Goal: Information Seeking & Learning: Learn about a topic

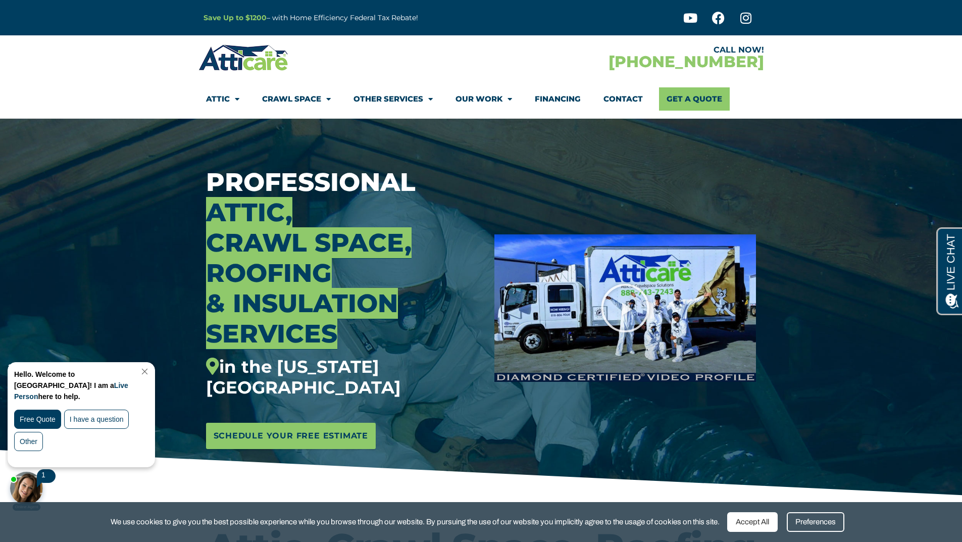
click at [150, 371] on link "Close Chat" at bounding box center [144, 372] width 14 height 8
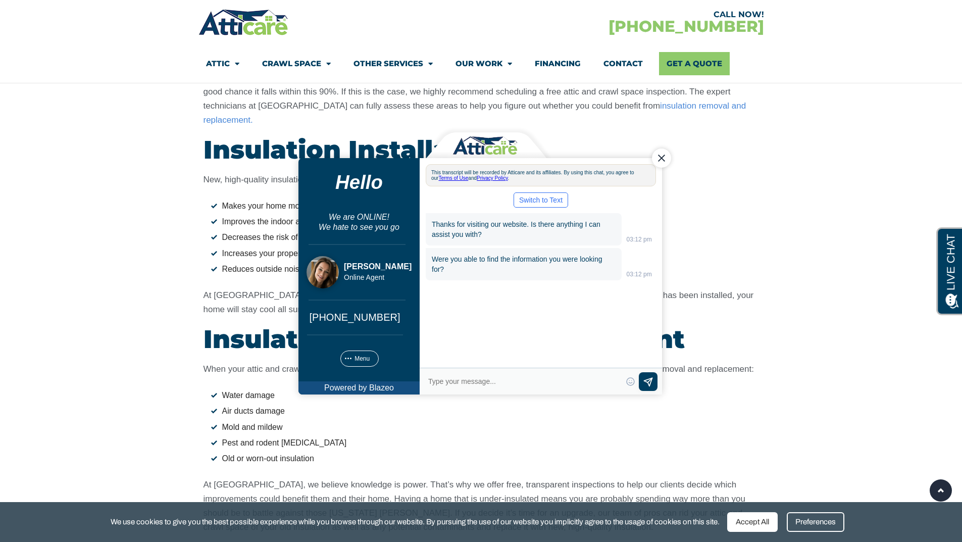
click at [75, 403] on section "Insulation Contractor Services in New Jersey Did you know that 90% of homes in …" at bounding box center [481, 237] width 962 height 655
click at [659, 154] on div "Close Chat" at bounding box center [660, 157] width 19 height 19
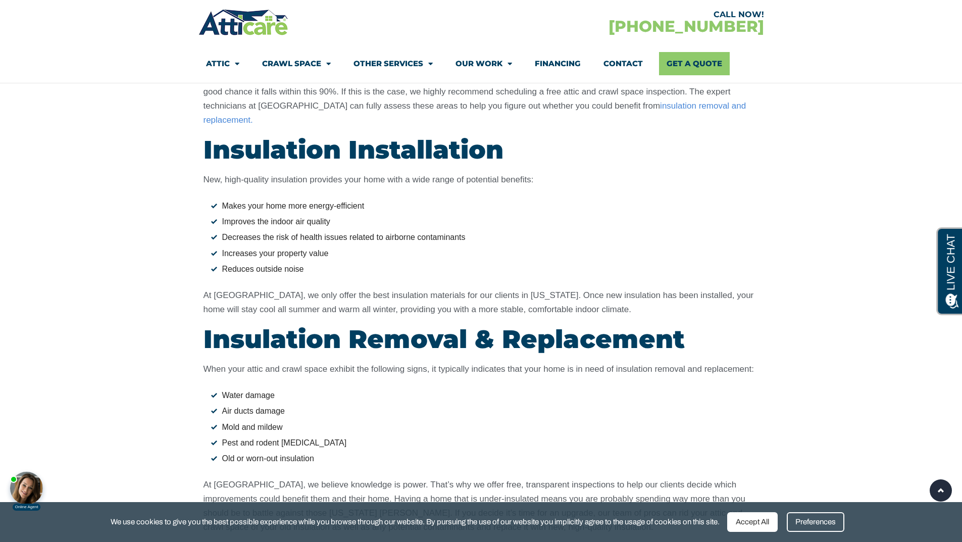
click at [559, 61] on link "Financing" at bounding box center [558, 63] width 46 height 23
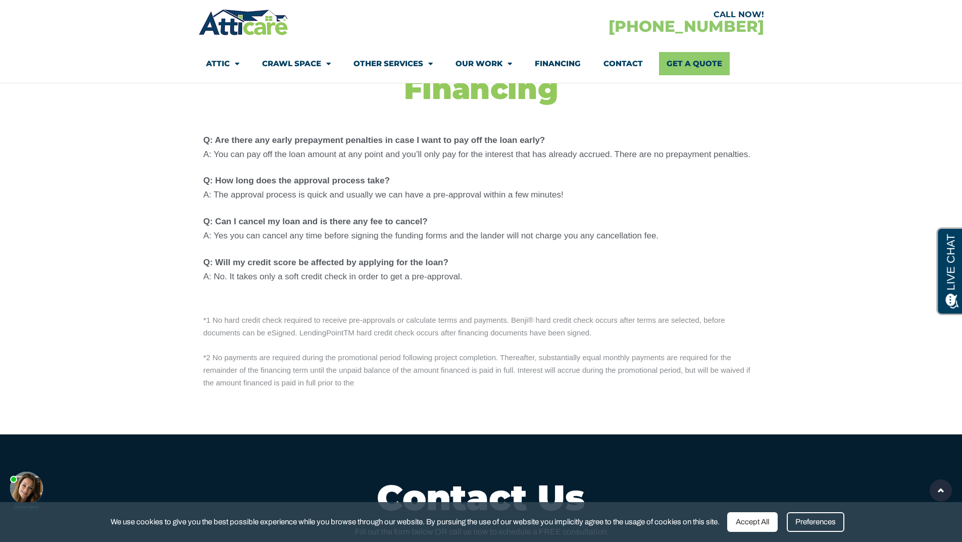
scroll to position [1161, 0]
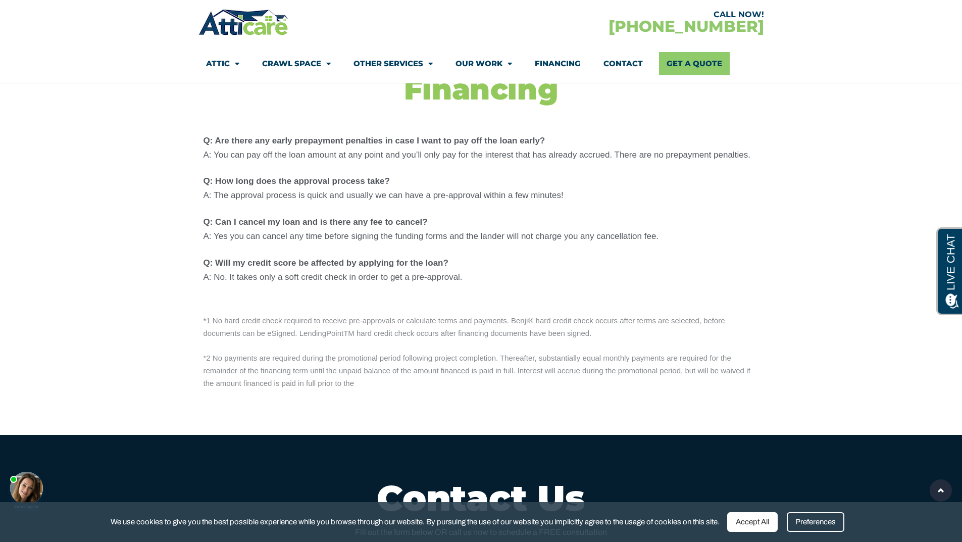
click at [125, 326] on section "*1 No hard credit check required to receive pre-approvals or calculate terms an…" at bounding box center [481, 372] width 962 height 125
click at [139, 317] on section "*1 No hard credit check required to receive pre-approvals or calculate terms an…" at bounding box center [481, 372] width 962 height 125
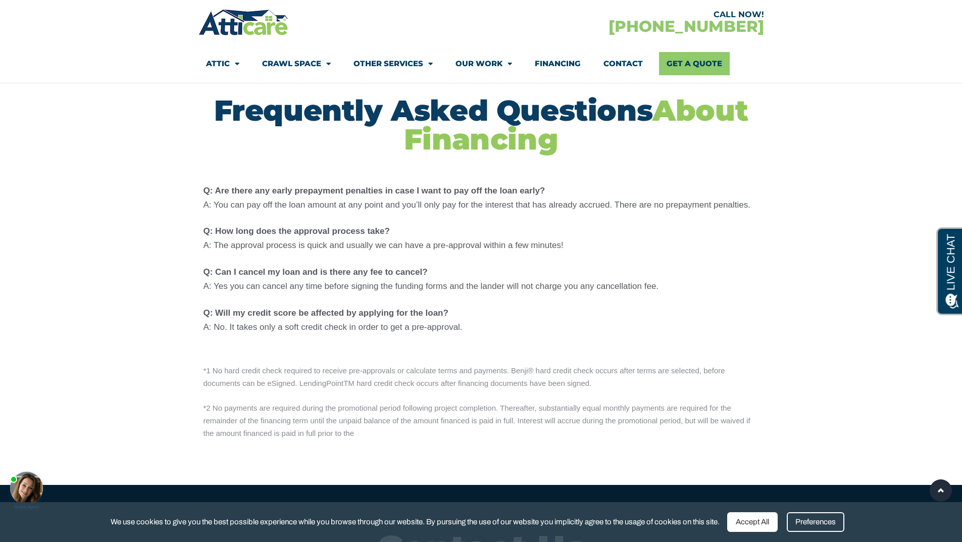
scroll to position [1111, 0]
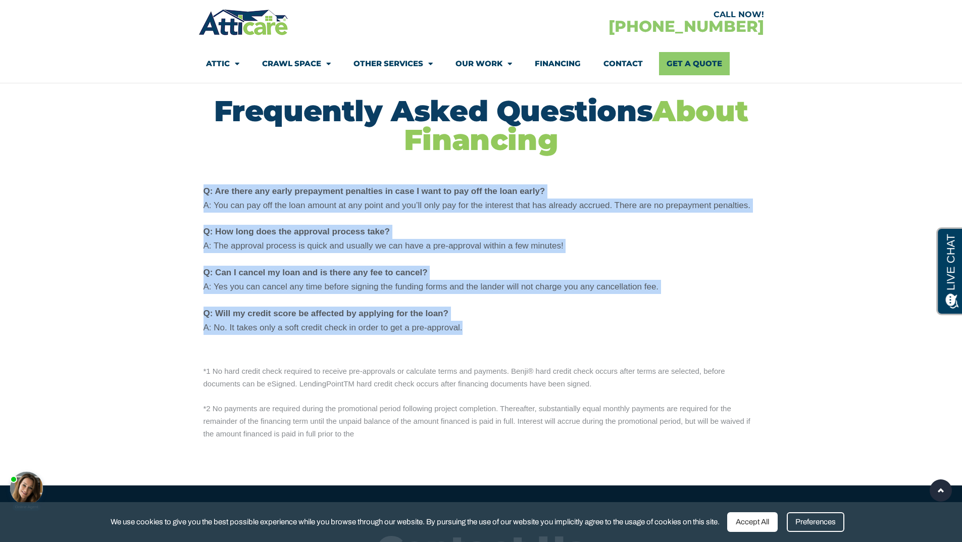
drag, startPoint x: 509, startPoint y: 331, endPoint x: 179, endPoint y: 192, distance: 358.4
click at [179, 192] on section "Q: Are there any early prepayment penalties in case I want to pay off the loan …" at bounding box center [481, 269] width 962 height 181
click at [225, 199] on p "Q: Are there any early prepayment penalties in case I want to pay off the loan …" at bounding box center [480, 198] width 555 height 28
drag, startPoint x: 203, startPoint y: 190, endPoint x: 496, endPoint y: 336, distance: 327.0
click at [496, 336] on div "Q: Are there any early prepayment penalties in case I want to pay off the loan …" at bounding box center [481, 259] width 566 height 161
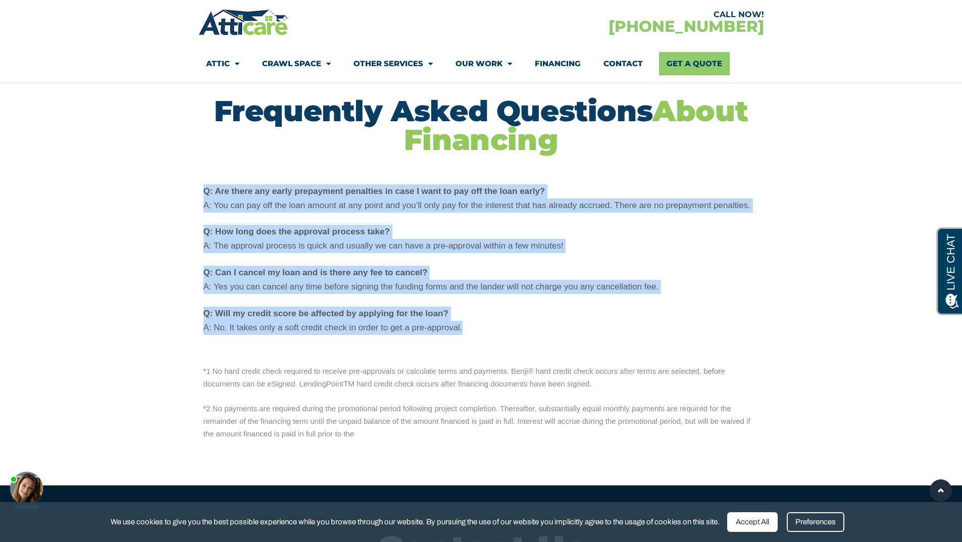
click at [497, 336] on div "Q: Are there any early prepayment penalties in case I want to pay off the loan …" at bounding box center [481, 259] width 566 height 161
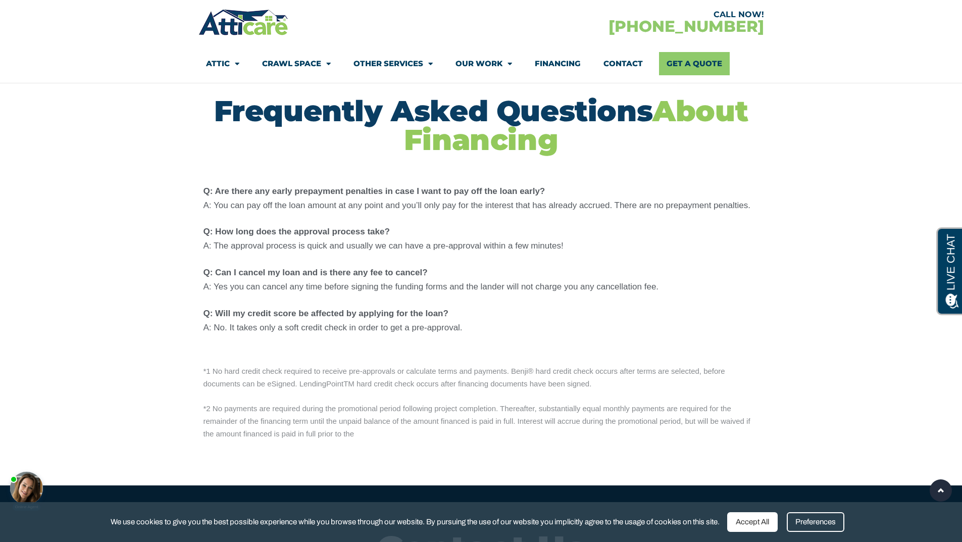
click at [497, 336] on div "Q: Are there any early prepayment penalties in case I want to pay off the loan …" at bounding box center [481, 259] width 566 height 161
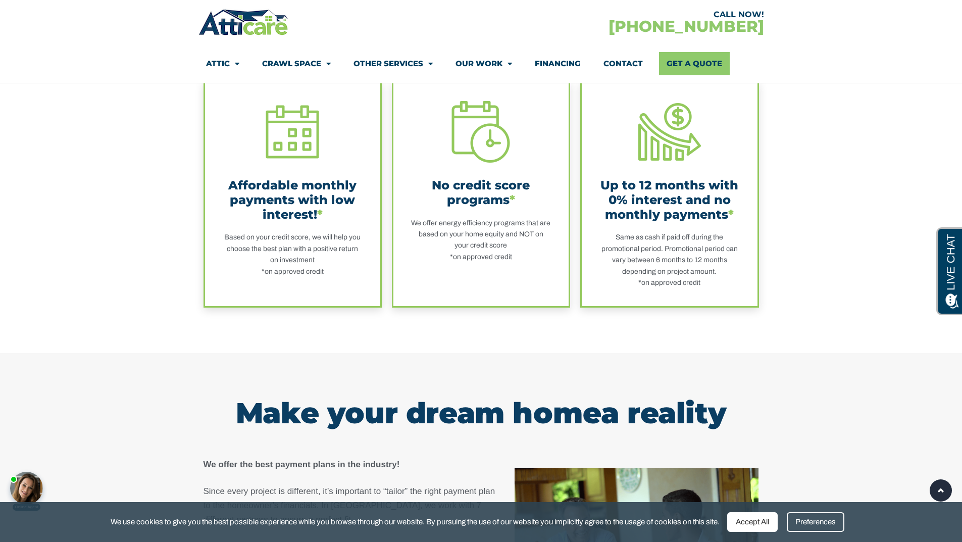
scroll to position [151, 0]
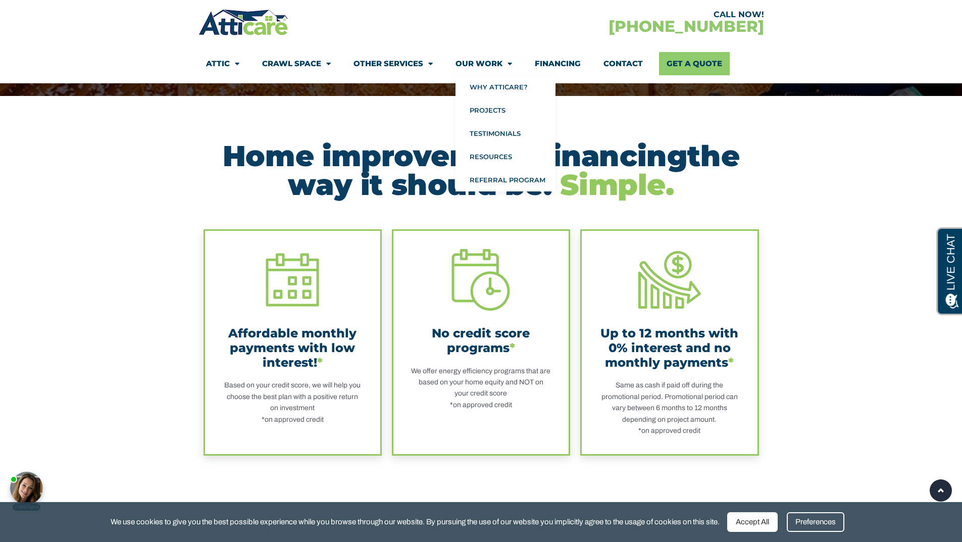
click at [505, 65] on span "Menu" at bounding box center [507, 64] width 10 height 18
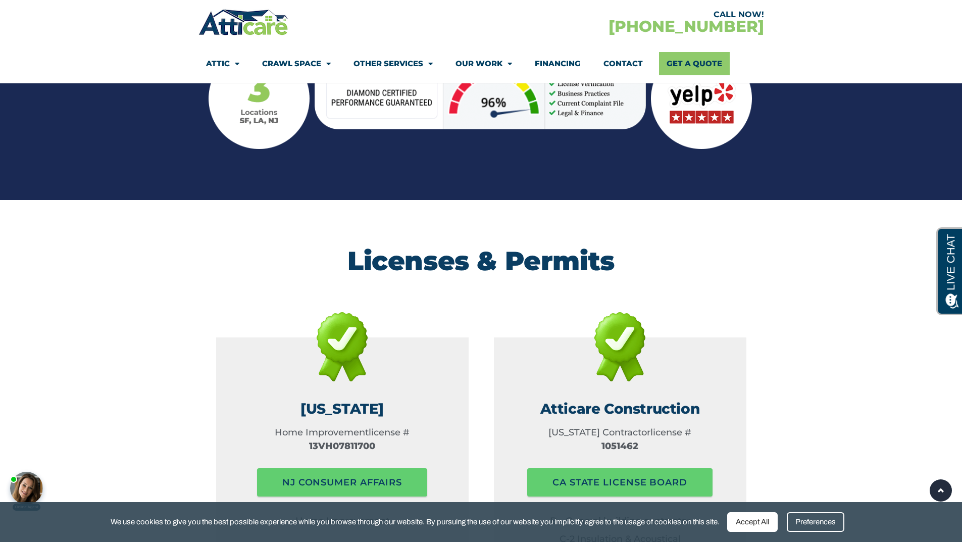
scroll to position [1332, 0]
